Goal: Information Seeking & Learning: Understand process/instructions

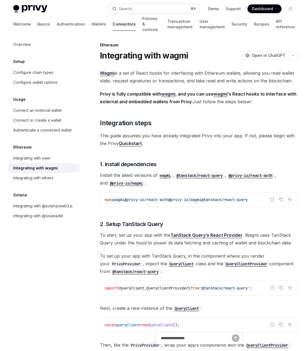
click at [153, 6] on button "Search... ⌘ K" at bounding box center [153, 9] width 91 height 10
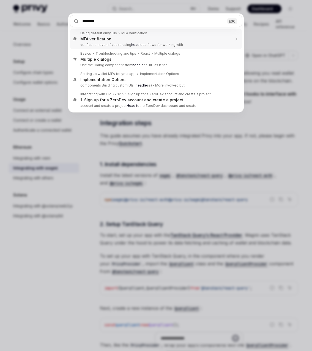
type input "********"
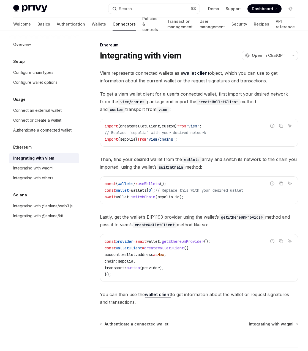
type textarea "*"
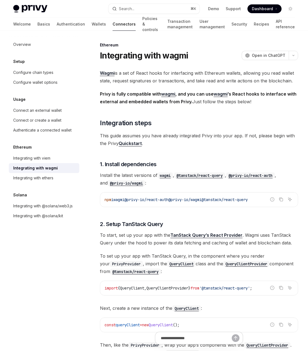
click at [224, 55] on div "Integrating with wagmi OpenAI Open in ChatGPT" at bounding box center [199, 56] width 198 height 10
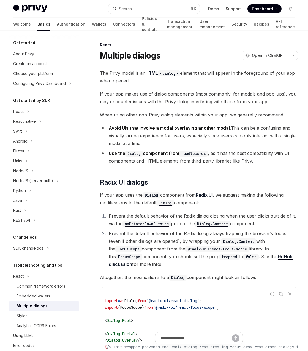
click at [186, 174] on div "The Privy modal is an HTML <dialog> element that will appear in the foreground …" at bounding box center [199, 244] width 198 height 351
click at [214, 174] on div "The Privy modal is an HTML <dialog> element that will appear in the foreground …" at bounding box center [199, 244] width 198 height 351
click at [191, 154] on code "headless-ui" at bounding box center [193, 154] width 29 height 6
click at [197, 121] on div "The Privy modal is an HTML <dialog> element that will appear in the foreground …" at bounding box center [199, 244] width 198 height 351
click at [197, 171] on div "The Privy modal is an HTML <dialog> element that will appear in the foreground …" at bounding box center [199, 244] width 198 height 351
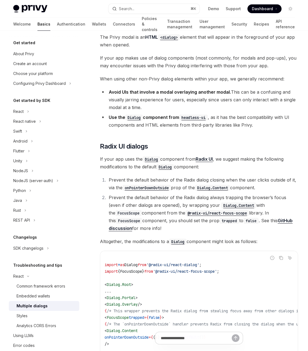
scroll to position [43, 0]
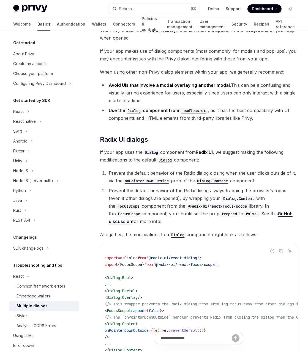
click at [214, 168] on div "The Privy modal is an HTML <dialog> element that will appear in the foreground …" at bounding box center [199, 201] width 198 height 351
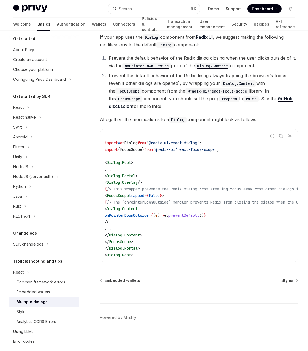
scroll to position [10, 0]
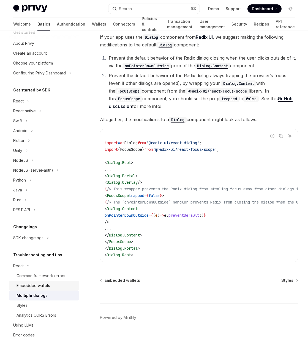
click at [44, 286] on div "Embedded wallets" at bounding box center [33, 286] width 34 height 7
type textarea "*"
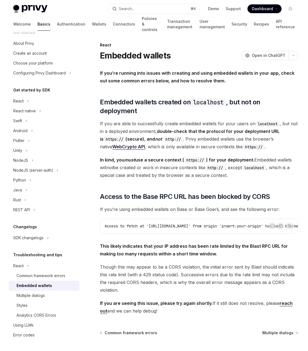
click at [201, 180] on div "If you’re running into issues with creating and using embedded wallets in your …" at bounding box center [199, 192] width 198 height 246
click at [201, 176] on div "If you’re running into issues with creating and using embedded wallets in your …" at bounding box center [199, 192] width 198 height 246
click at [157, 12] on button "Search... ⌘ K" at bounding box center [153, 9] width 91 height 10
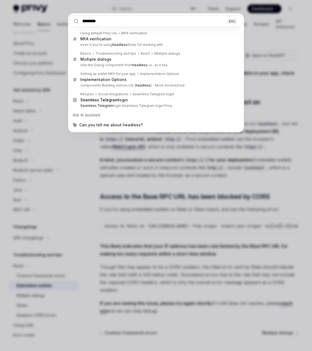
type input "********"
click at [160, 149] on div "******** ESC Using default Privy UIs MFA verification MFA verification even if …" at bounding box center [156, 175] width 312 height 351
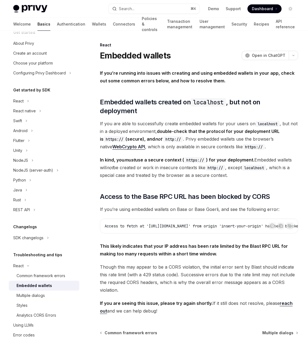
type textarea "*"
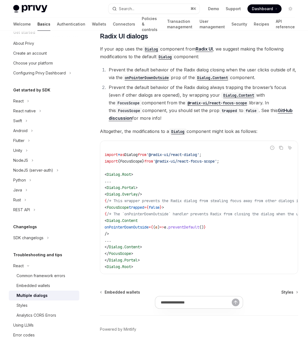
scroll to position [159, 0]
